Goal: Navigation & Orientation: Find specific page/section

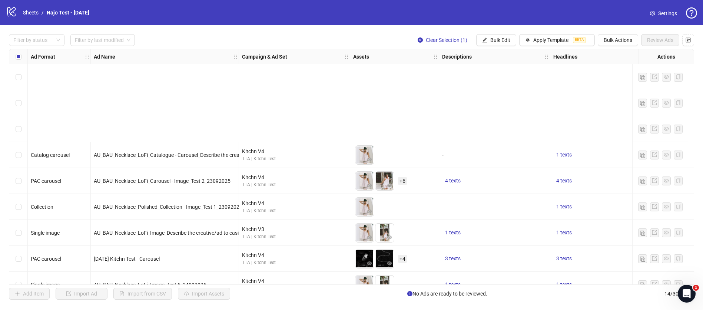
scroll to position [141, 0]
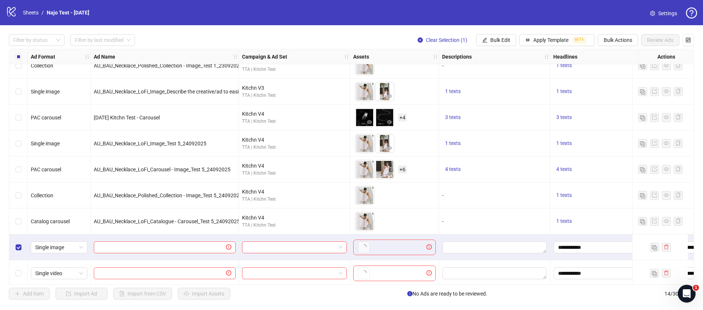
click at [10, 11] on icon "logo/logo-mobile" at bounding box center [11, 11] width 11 height 11
click at [14, 17] on div "logo/logo-mobile" at bounding box center [11, 12] width 11 height 13
click at [31, 13] on link "Sheets" at bounding box center [30, 13] width 19 height 8
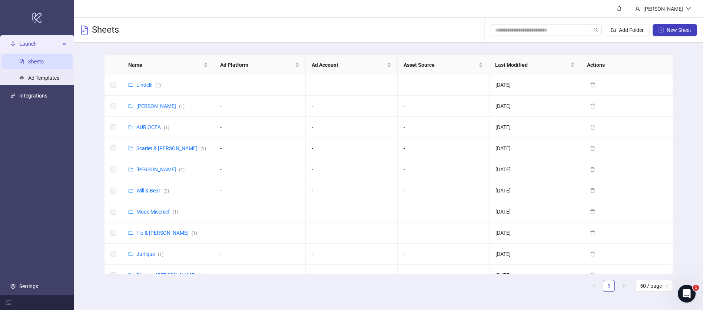
scroll to position [361, 0]
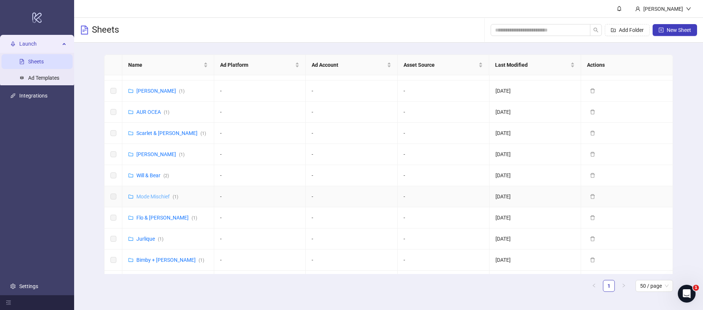
click at [143, 193] on link "Mode Mischief ( 1 )" at bounding box center [157, 196] width 42 height 6
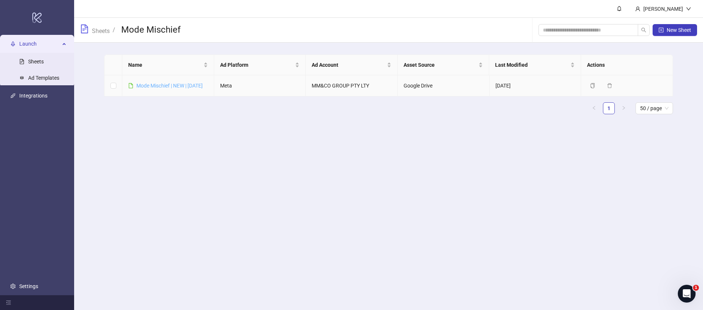
click at [152, 84] on link "Mode Mischief | NEW | [DATE]" at bounding box center [169, 86] width 66 height 6
